Goal: Information Seeking & Learning: Learn about a topic

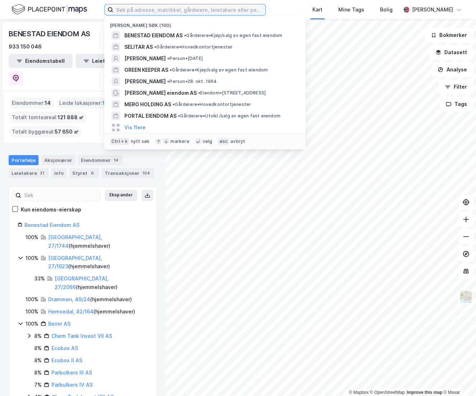
click at [127, 7] on input at bounding box center [189, 9] width 152 height 11
paste input "[PERSON_NAME]"
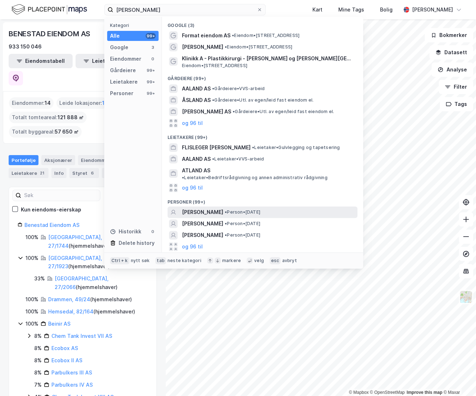
click at [218, 208] on span "[PERSON_NAME]" at bounding box center [202, 212] width 41 height 9
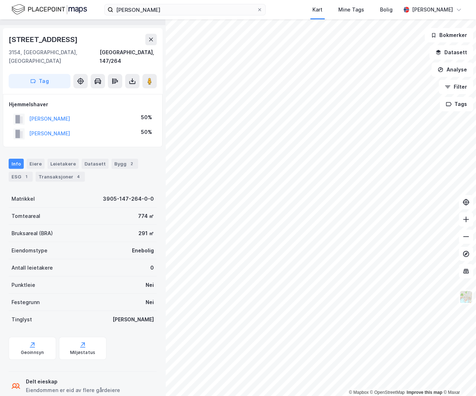
scroll to position [24, 0]
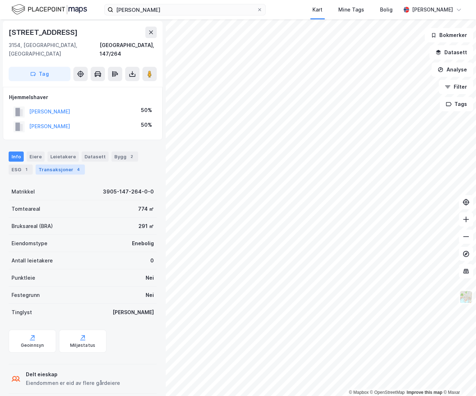
click at [71, 164] on div "Transaksjoner 4" at bounding box center [60, 169] width 49 height 10
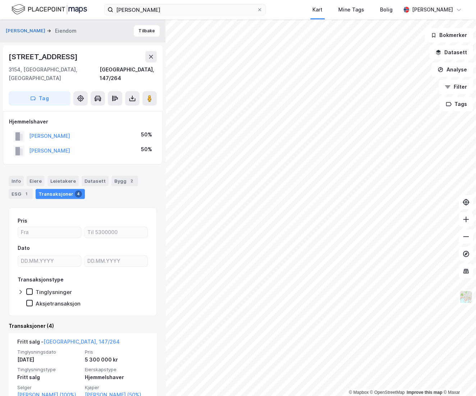
scroll to position [163, 0]
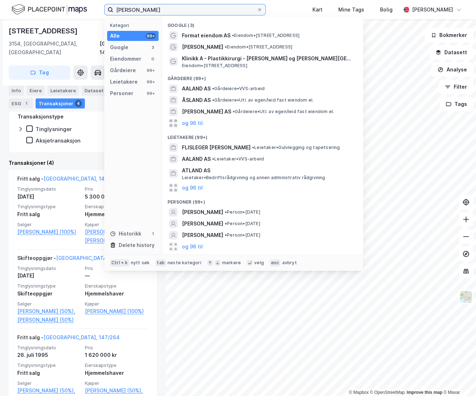
drag, startPoint x: 168, startPoint y: 12, endPoint x: 89, endPoint y: 7, distance: 79.9
click at [89, 7] on div "[PERSON_NAME] Kategori Alle 99+ Google 3 Eiendommer 0 Gårdeiere 99+ Leietakere …" at bounding box center [238, 9] width 476 height 19
paste input "Format Eiendom AS"
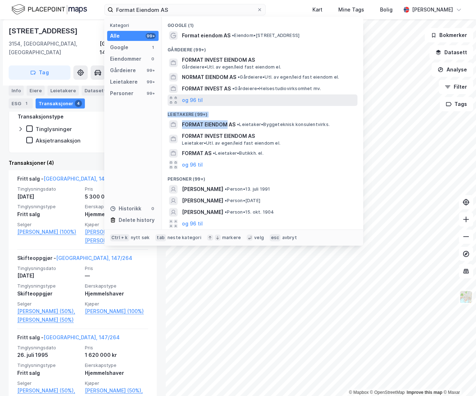
drag, startPoint x: 227, startPoint y: 125, endPoint x: 236, endPoint y: 105, distance: 21.8
click at [236, 105] on div "Google (1) Format eiendom AS • Eiendom • [STREET_ADDRESS] (99+) FORMAT INVEST E…" at bounding box center [262, 123] width 201 height 213
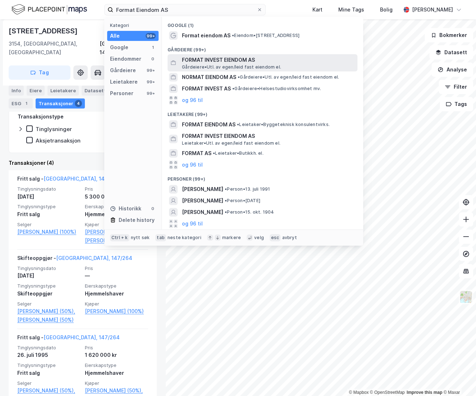
click at [232, 62] on span "FORMAT INVEST EIENDOM AS" at bounding box center [268, 60] width 172 height 9
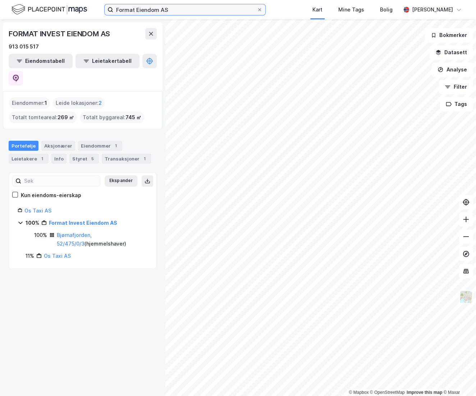
click at [176, 9] on input "Format Eiendom AS" at bounding box center [184, 9] width 143 height 11
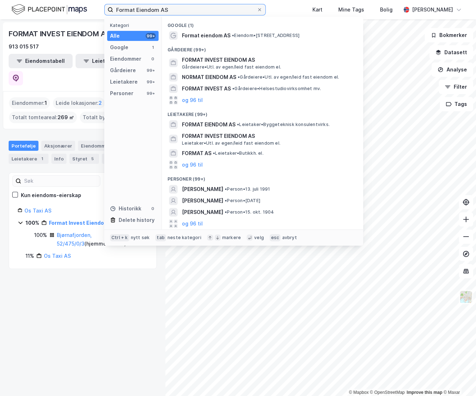
click at [184, 10] on input "Format Eiendom AS" at bounding box center [184, 9] width 143 height 11
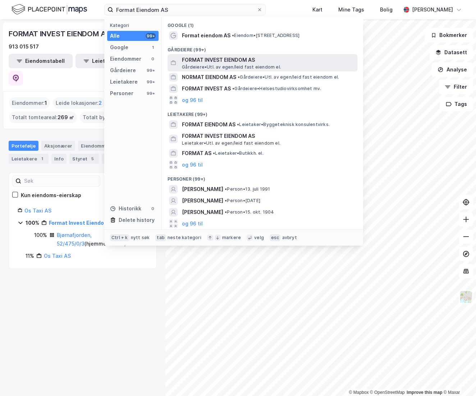
click at [196, 61] on span "FORMAT INVEST EIENDOM AS" at bounding box center [268, 60] width 172 height 9
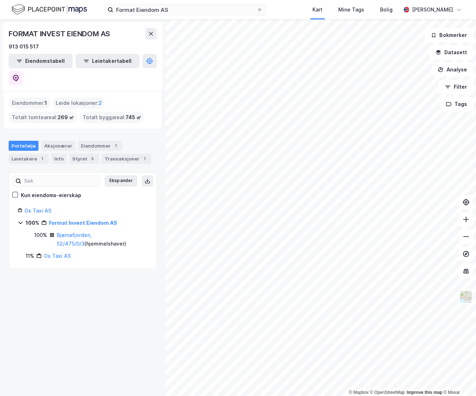
drag, startPoint x: 115, startPoint y: 315, endPoint x: 103, endPoint y: 303, distance: 16.8
click at [111, 311] on div "FORMAT INVEST EIENDOM AS 913 015 517 Eiendomstabell Leietakertabell Eiendommer …" at bounding box center [82, 207] width 165 height 377
click at [103, 303] on div "FORMAT INVEST EIENDOM AS 913 015 517 Eiendomstabell Leietakertabell Eiendommer …" at bounding box center [82, 207] width 165 height 377
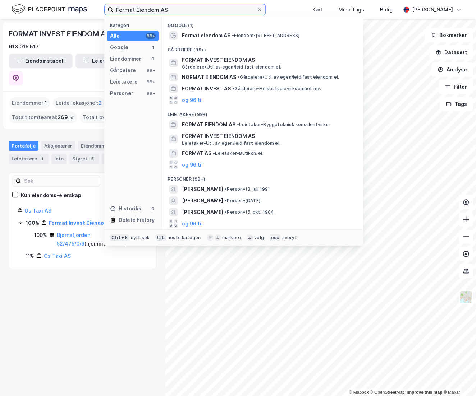
click at [170, 7] on input "Format Eiendom AS" at bounding box center [184, 9] width 143 height 11
paste input "[PERSON_NAME]"
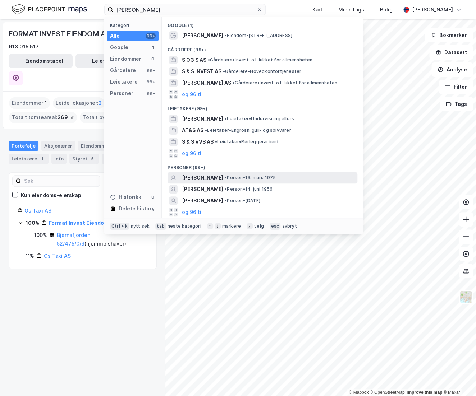
click at [221, 177] on span "[PERSON_NAME]" at bounding box center [202, 177] width 41 height 9
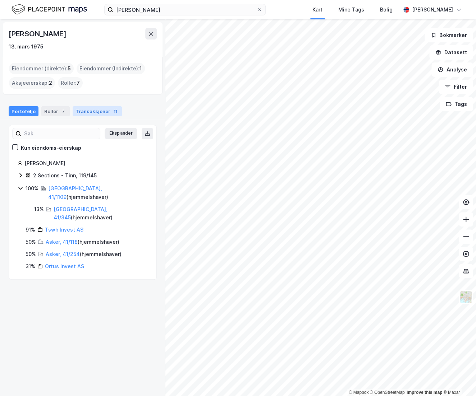
click at [88, 106] on div "Portefølje Roller 7 Transaksjoner 11" at bounding box center [82, 109] width 165 height 22
click at [66, 227] on link "Tswh Invest AS" at bounding box center [64, 230] width 38 height 6
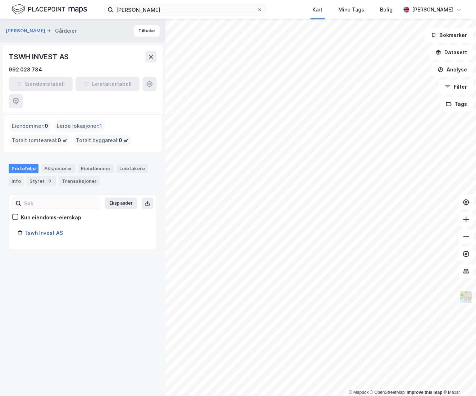
click at [39, 230] on link "Tswh Invest AS" at bounding box center [43, 233] width 38 height 6
drag, startPoint x: 83, startPoint y: 262, endPoint x: 12, endPoint y: 253, distance: 72.0
click at [67, 259] on div "[PERSON_NAME] Gårdeier Tilbake TSWH INVEST AS 992 028 734 Eiendomstabell Leieta…" at bounding box center [82, 207] width 165 height 377
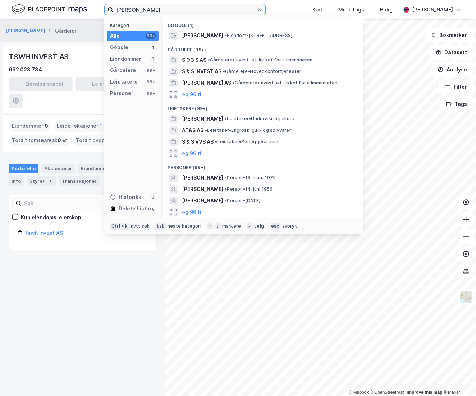
drag, startPoint x: 188, startPoint y: 8, endPoint x: 50, endPoint y: -3, distance: 138.0
click at [50, 0] on html "[PERSON_NAME] Kategori Alle 99+ Google 1 Eiendommer 0 Gårdeiere 99+ Leietakere …" at bounding box center [238, 198] width 476 height 396
type input "s"
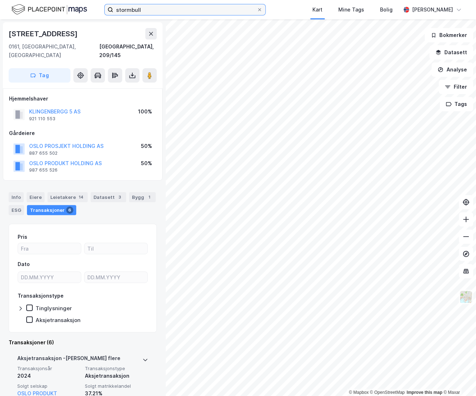
scroll to position [228, 0]
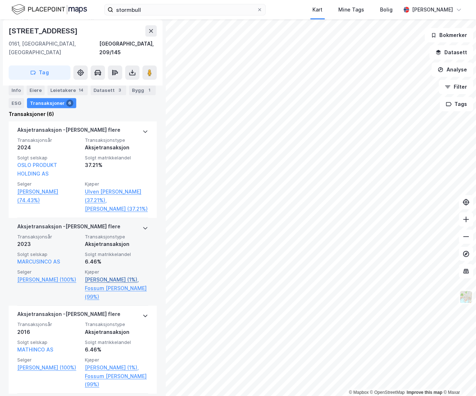
click at [108, 280] on link "[PERSON_NAME] (1%)," at bounding box center [116, 279] width 63 height 9
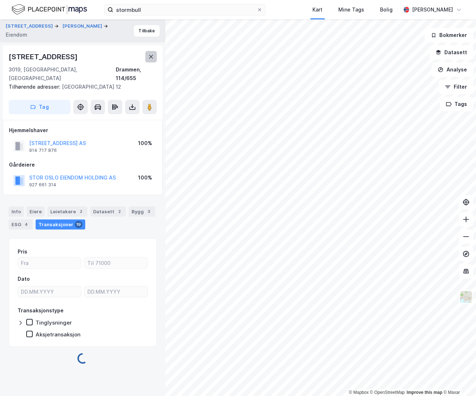
click at [151, 54] on icon at bounding box center [151, 57] width 6 height 6
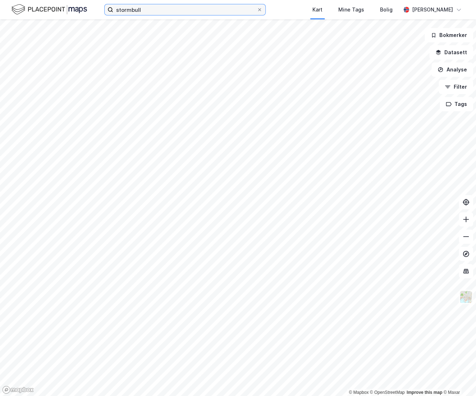
click at [144, 6] on input "stormbull" at bounding box center [184, 9] width 143 height 11
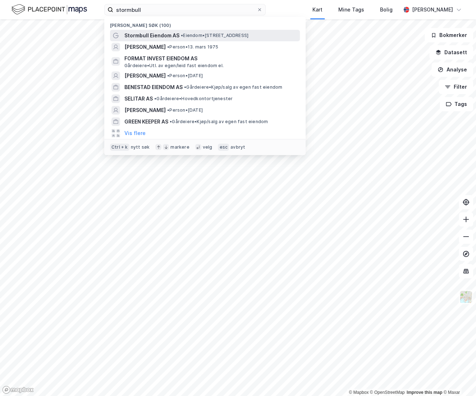
click at [165, 37] on span "Stormbull Eiendom AS" at bounding box center [151, 35] width 55 height 9
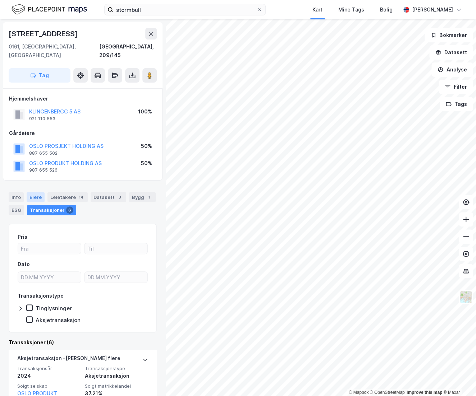
click at [35, 192] on div "Eiere" at bounding box center [36, 197] width 18 height 10
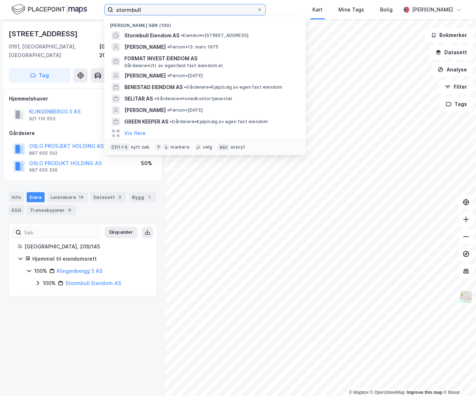
drag, startPoint x: 171, startPoint y: 14, endPoint x: 164, endPoint y: 14, distance: 6.9
click at [170, 14] on input "stormbull" at bounding box center [184, 9] width 143 height 11
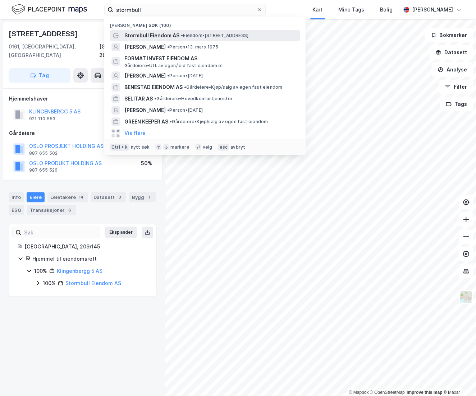
click at [141, 37] on span "Stormbull Eiendom AS" at bounding box center [151, 35] width 55 height 9
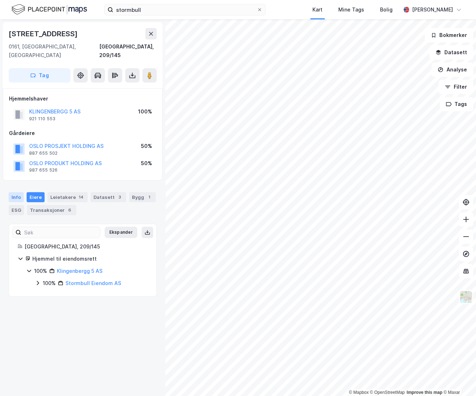
click at [9, 192] on div "Info" at bounding box center [16, 197] width 15 height 10
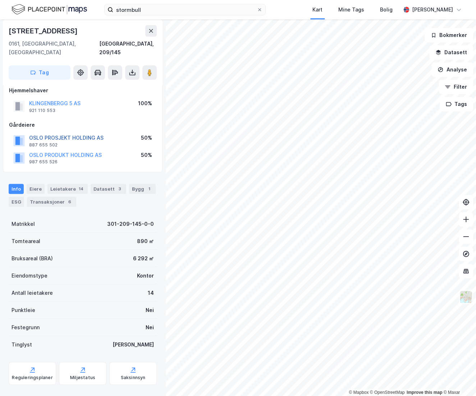
scroll to position [11, 0]
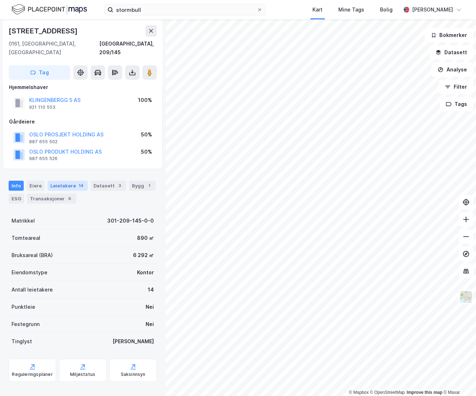
click at [53, 181] on div "Leietakere 14" at bounding box center [67, 186] width 40 height 10
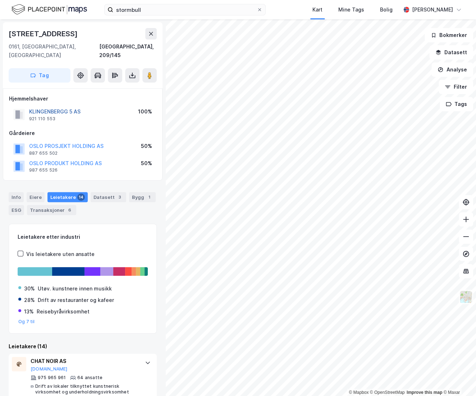
click at [0, 0] on button "KLINGENBERGG 5 AS" at bounding box center [0, 0] width 0 height 0
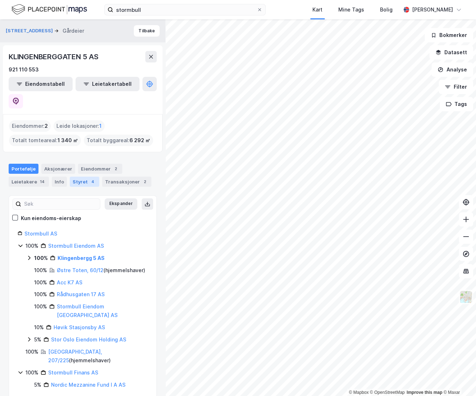
click at [82, 177] on div "Styret 4" at bounding box center [84, 182] width 29 height 10
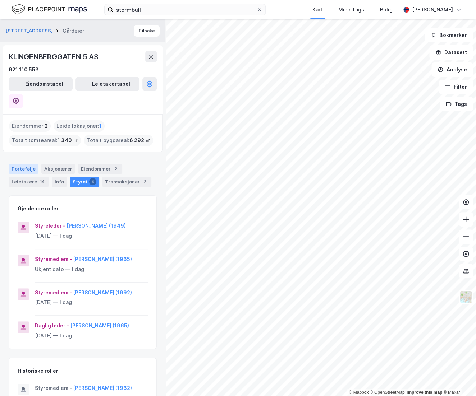
click at [21, 164] on div "Portefølje" at bounding box center [24, 169] width 30 height 10
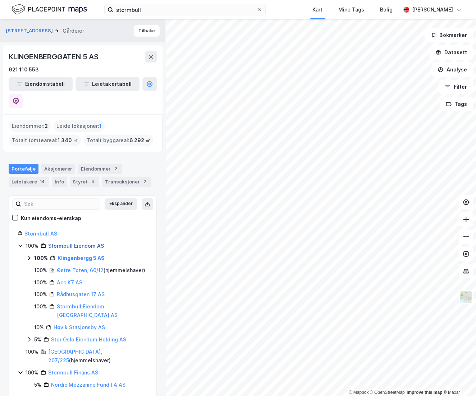
click at [68, 243] on link "Stormbull Eiendom AS" at bounding box center [76, 246] width 56 height 6
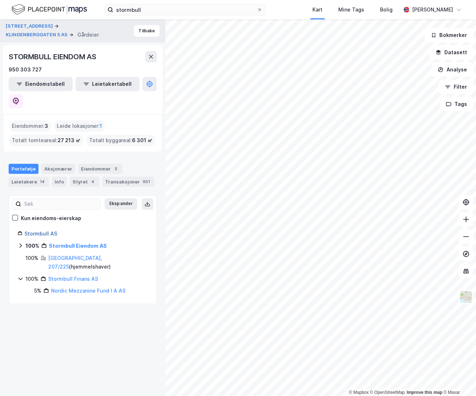
click at [45, 231] on link "Stormbull AS" at bounding box center [40, 234] width 33 height 6
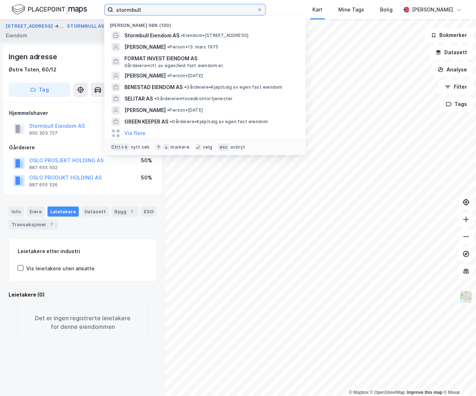
drag, startPoint x: 154, startPoint y: 10, endPoint x: 72, endPoint y: 4, distance: 82.4
click at [72, 4] on div "stormbull Nylige søk (100) Stormbull Eiendom AS • Eiendom • [STREET_ADDRESS] WR…" at bounding box center [238, 9] width 476 height 19
paste input "[PERSON_NAME]"
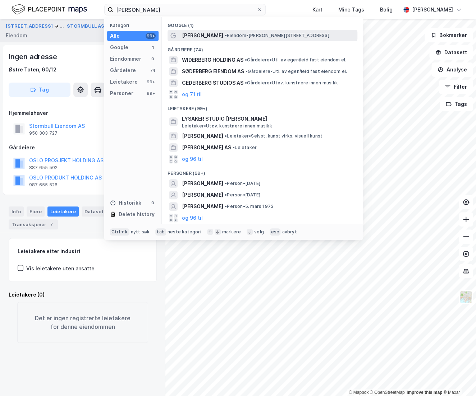
click at [218, 35] on span "[PERSON_NAME]" at bounding box center [202, 35] width 41 height 9
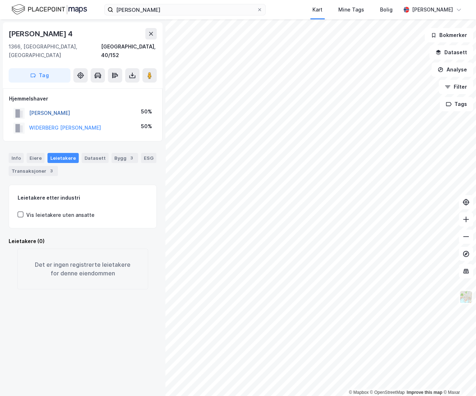
click at [0, 0] on button "[PERSON_NAME]" at bounding box center [0, 0] width 0 height 0
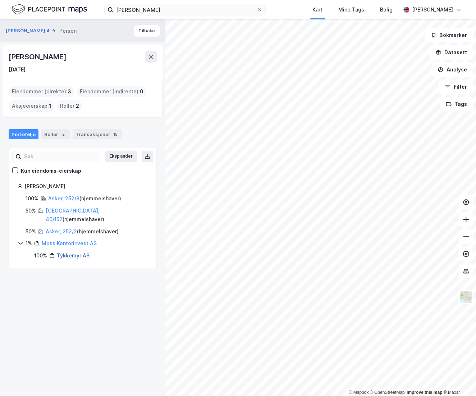
click at [70, 252] on link "Tykkemyr AS" at bounding box center [73, 255] width 33 height 6
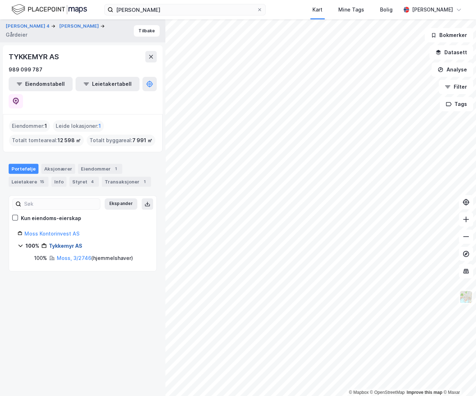
click at [67, 243] on link "Tykkemyr AS" at bounding box center [65, 246] width 33 height 6
drag, startPoint x: 45, startPoint y: 315, endPoint x: 6, endPoint y: 282, distance: 50.7
click at [45, 312] on div "[PERSON_NAME] 4 [PERSON_NAME] Tilbake TYKKEMYR AS 989 099 787 Eiendomstabell Le…" at bounding box center [82, 207] width 165 height 377
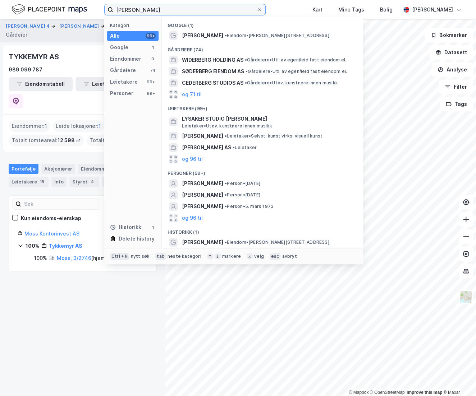
click at [209, 10] on input "[PERSON_NAME]" at bounding box center [184, 9] width 143 height 11
paste input "[PERSON_NAME]"
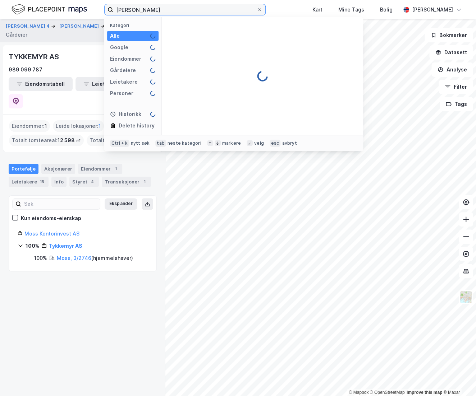
type input "[PERSON_NAME]"
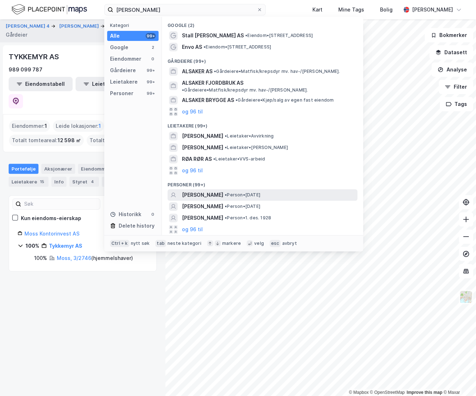
click at [223, 191] on span "[PERSON_NAME]" at bounding box center [202, 195] width 41 height 9
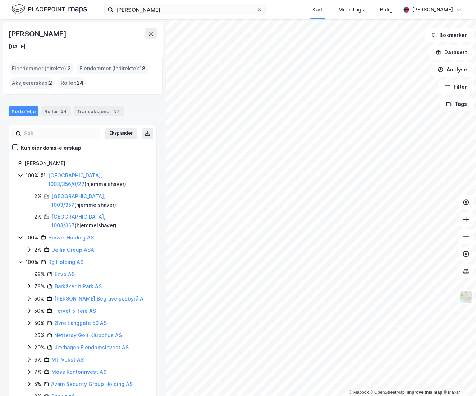
click at [154, 160] on div "[PERSON_NAME] [DATE] Eiendommer (direkte) : 2 Eiendommer (Indirekte) : 18 Aksje…" at bounding box center [82, 207] width 165 height 377
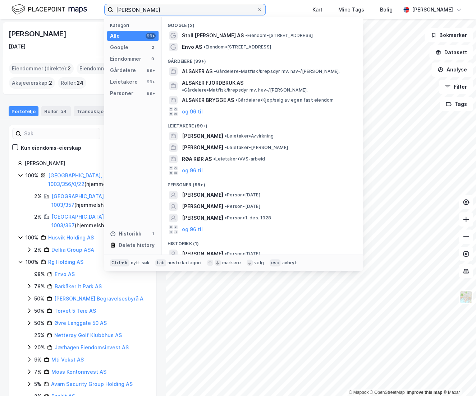
drag, startPoint x: 185, startPoint y: 8, endPoint x: 72, endPoint y: 11, distance: 113.2
click at [72, 11] on div "[PERSON_NAME] Kategori Alle 99+ Google 2 Eiendommer 0 Gårdeiere 99+ Leietakere …" at bounding box center [238, 9] width 476 height 19
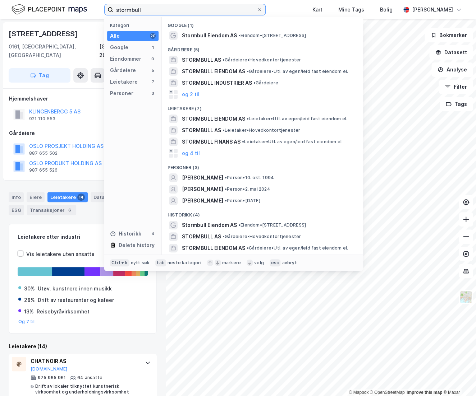
click at [151, 13] on input "stormbull" at bounding box center [184, 9] width 143 height 11
paste input "[PERSON_NAME]"
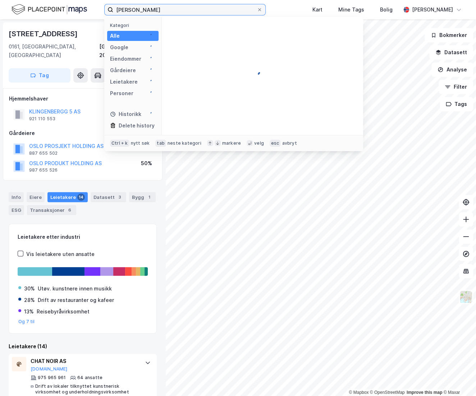
type input "[PERSON_NAME]"
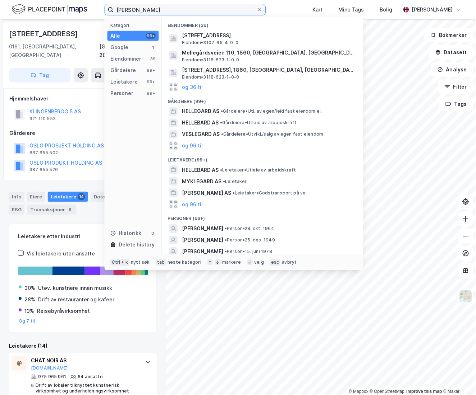
scroll to position [32, 0]
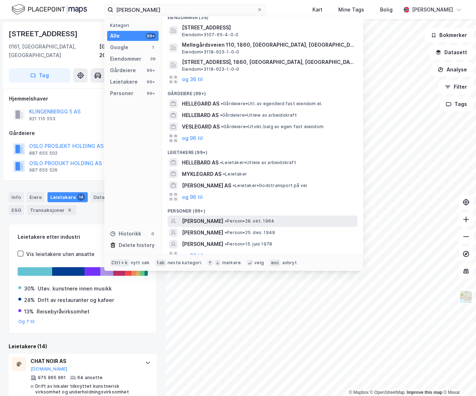
click at [223, 221] on span "[PERSON_NAME]" at bounding box center [202, 221] width 41 height 9
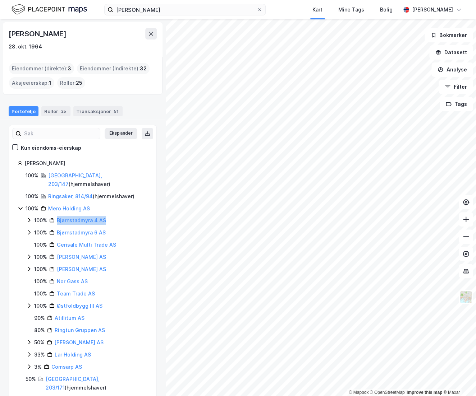
drag, startPoint x: 105, startPoint y: 211, endPoint x: 55, endPoint y: 212, distance: 49.2
click at [55, 216] on div "100% Bjørnstadmyra 4 AS" at bounding box center [90, 220] width 113 height 9
copy link "Bjørnstadmyra 4 AS"
